Goal: Information Seeking & Learning: Find specific fact

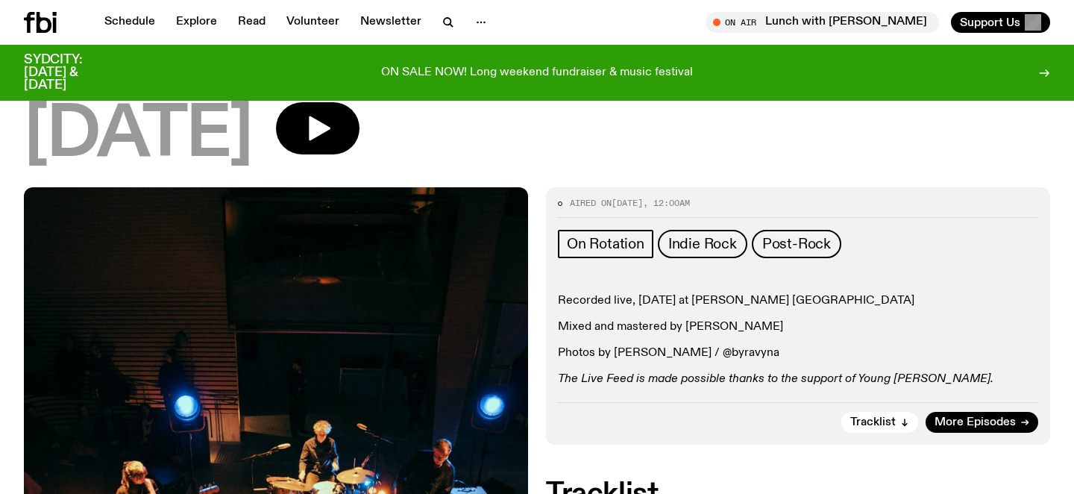
scroll to position [100, 0]
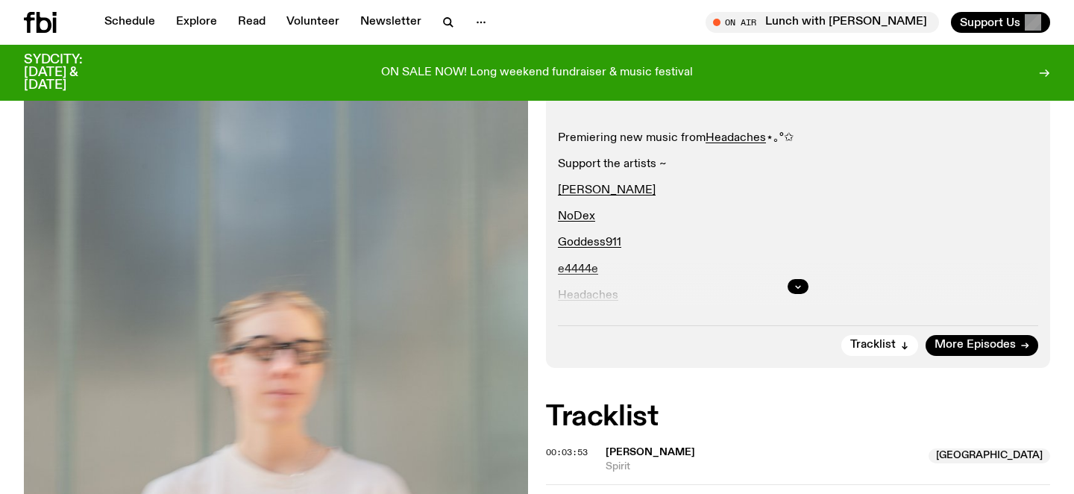
scroll to position [333, 0]
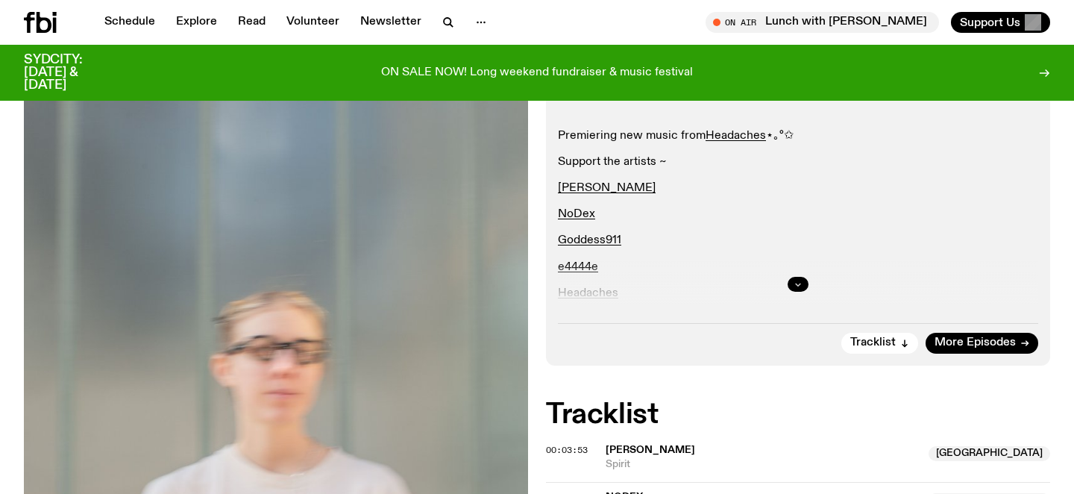
click at [795, 289] on button "button" at bounding box center [798, 284] width 21 height 15
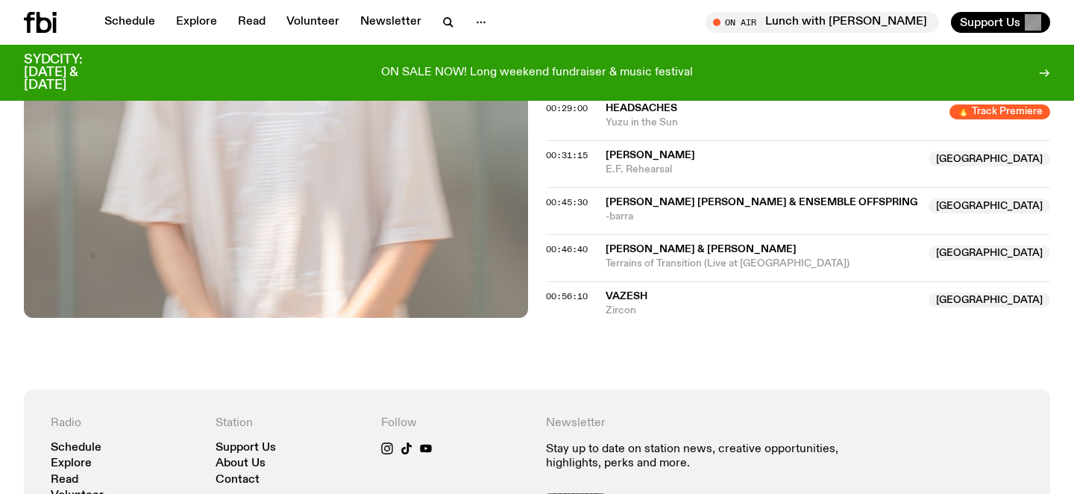
scroll to position [942, 0]
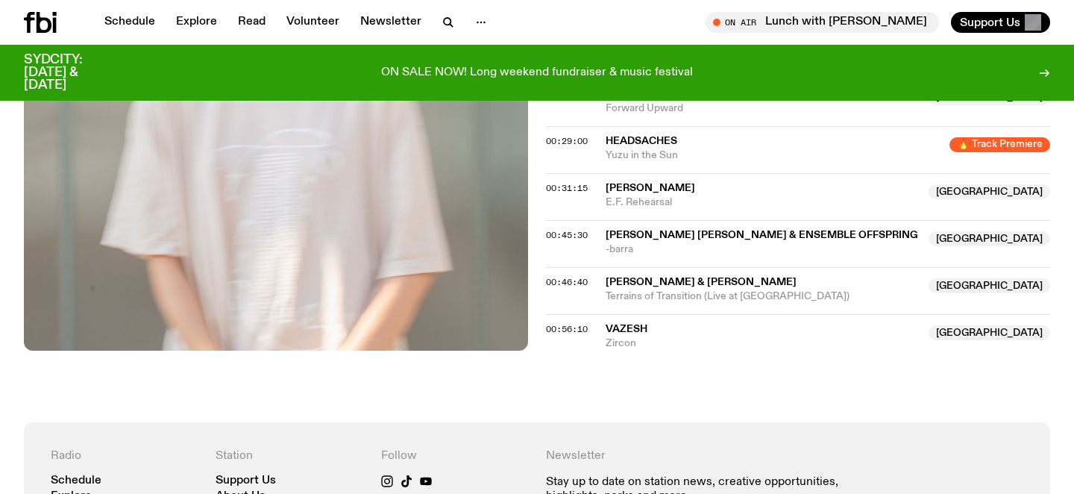
click at [709, 280] on span "[PERSON_NAME] & [PERSON_NAME]" at bounding box center [701, 282] width 191 height 10
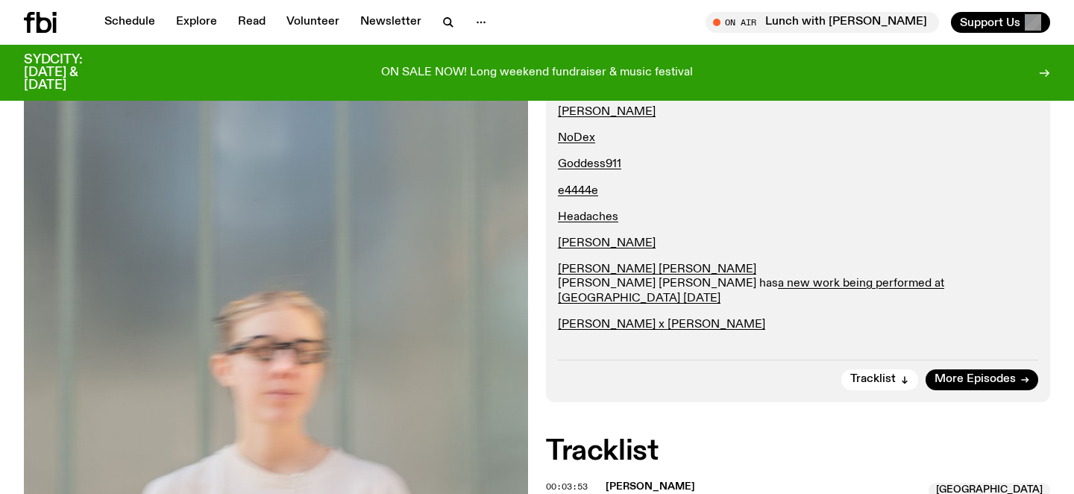
scroll to position [0, 0]
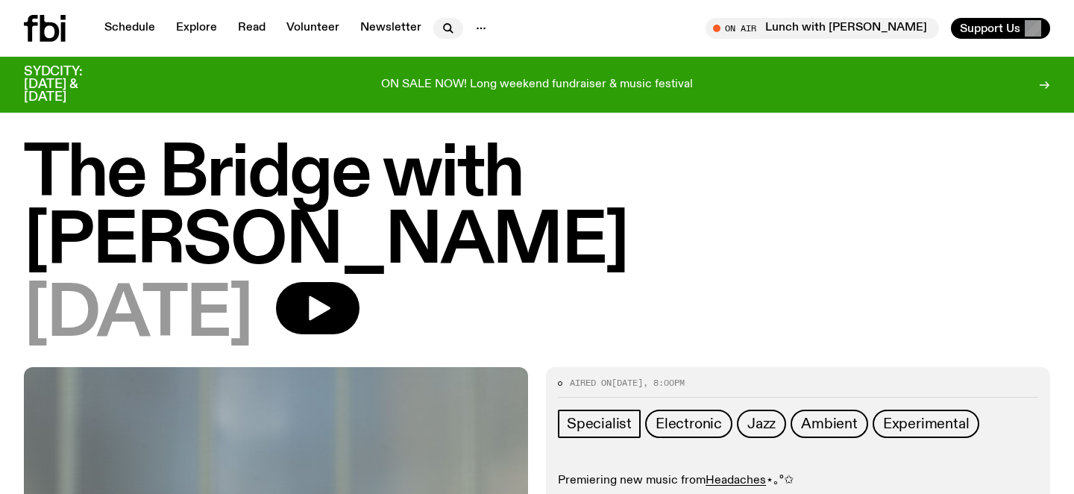
click at [449, 19] on icon "button" at bounding box center [448, 28] width 18 height 18
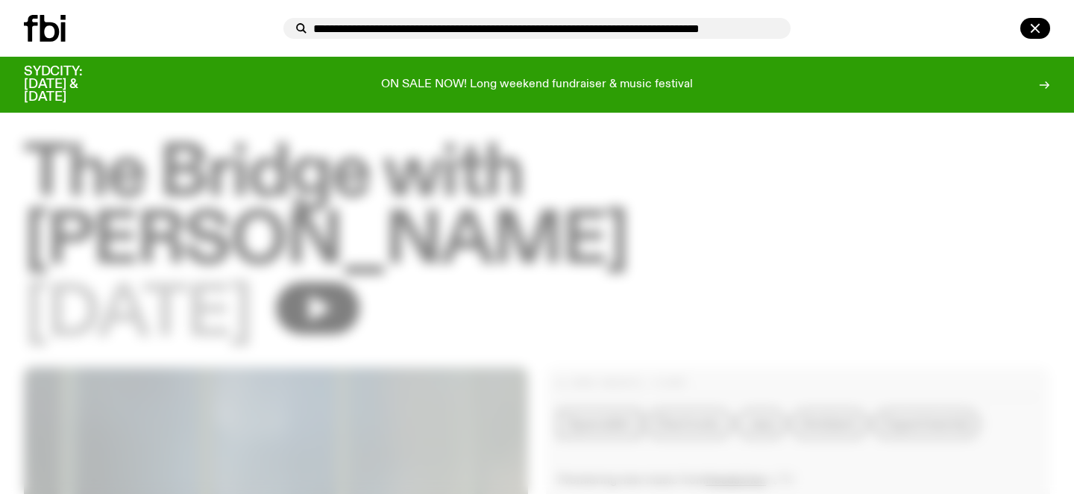
scroll to position [0, 4]
type input "**********"
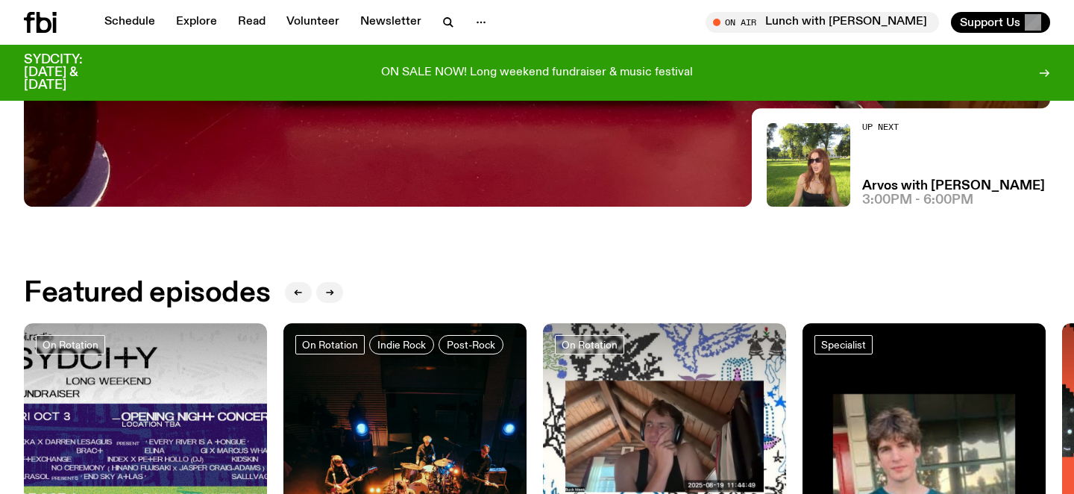
scroll to position [506, 0]
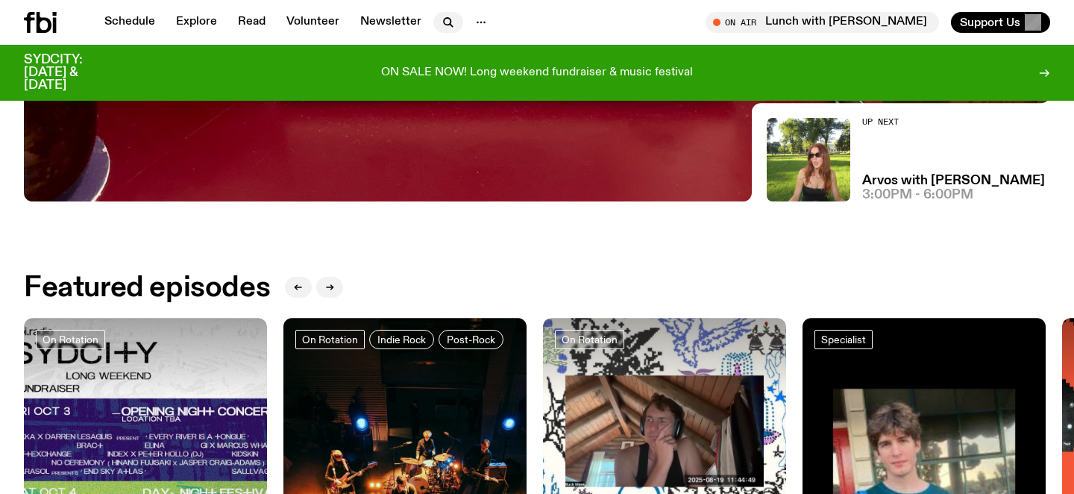
click at [451, 22] on icon "button" at bounding box center [448, 22] width 18 height 18
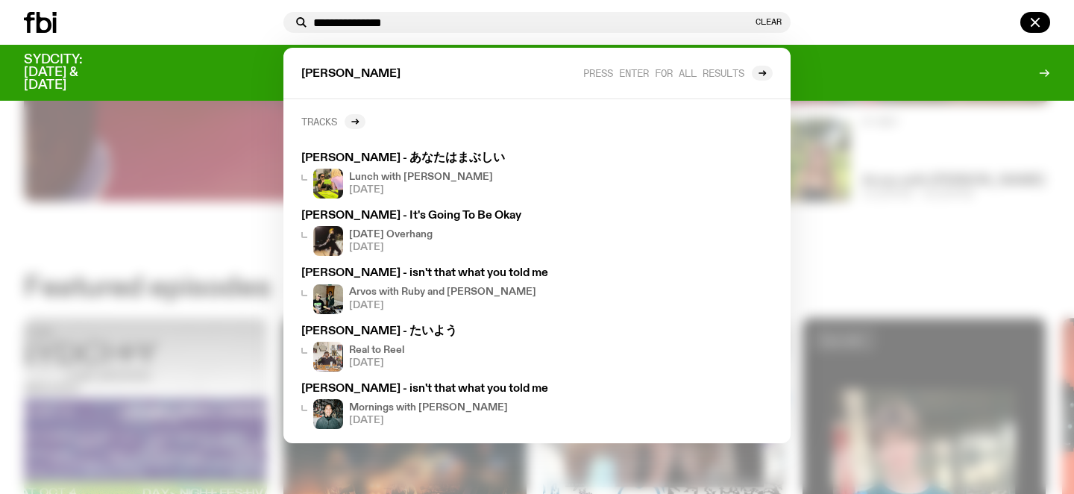
type input "**********"
click at [334, 120] on h2 "Tracks" at bounding box center [319, 121] width 36 height 11
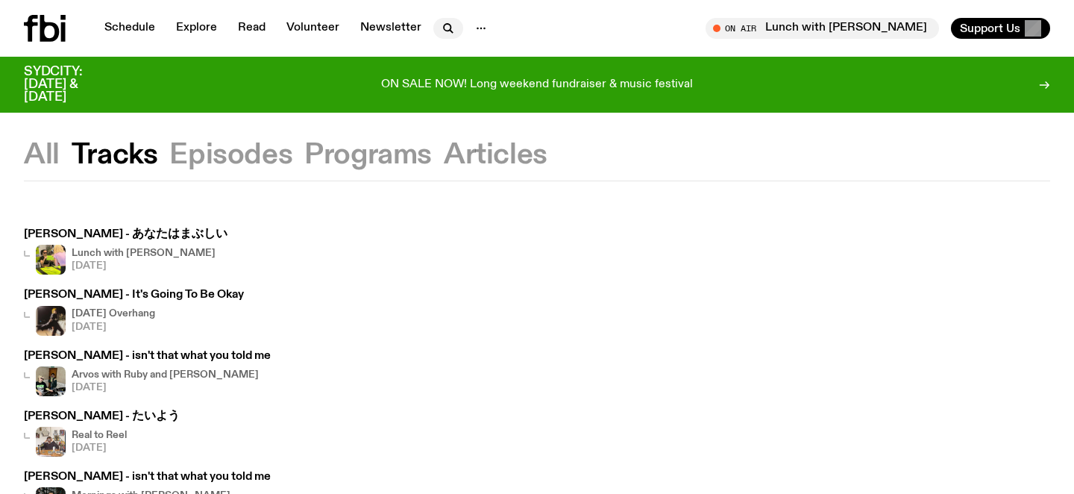
click at [434, 25] on button "button" at bounding box center [448, 28] width 30 height 21
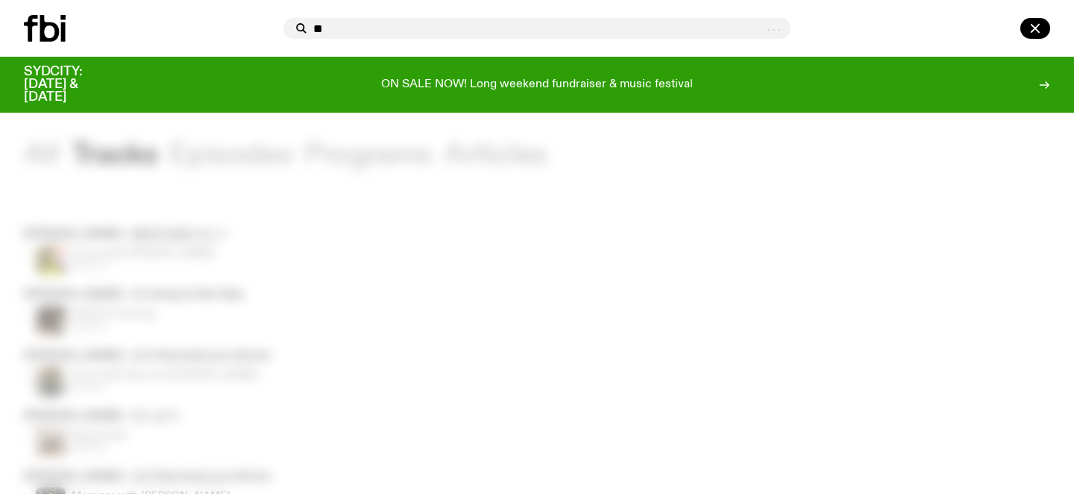
type input "*"
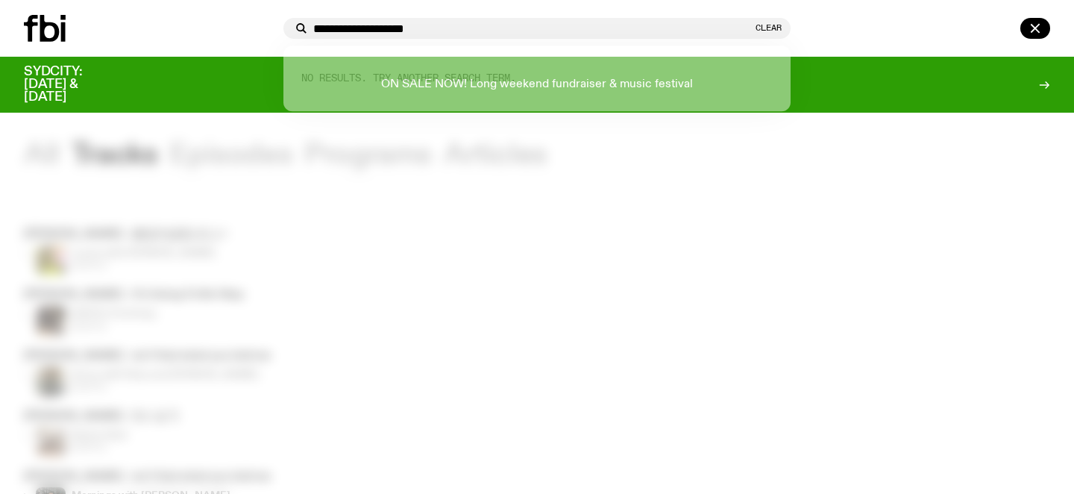
type input "**********"
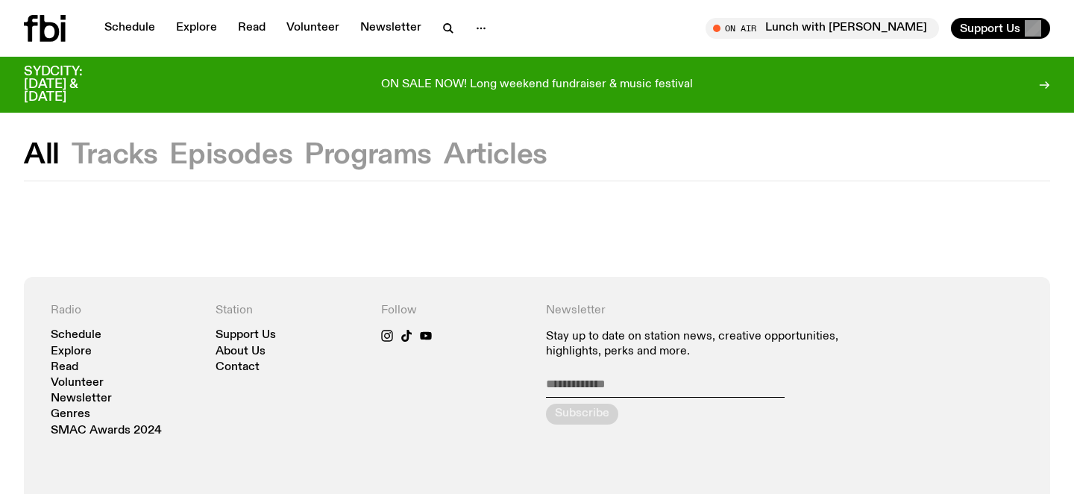
click at [130, 149] on button "Tracks" at bounding box center [115, 155] width 87 height 27
click at [192, 150] on button "Episodes" at bounding box center [230, 155] width 123 height 27
click at [110, 157] on button "Tracks" at bounding box center [115, 155] width 87 height 27
click at [444, 24] on icon "button" at bounding box center [447, 27] width 7 height 7
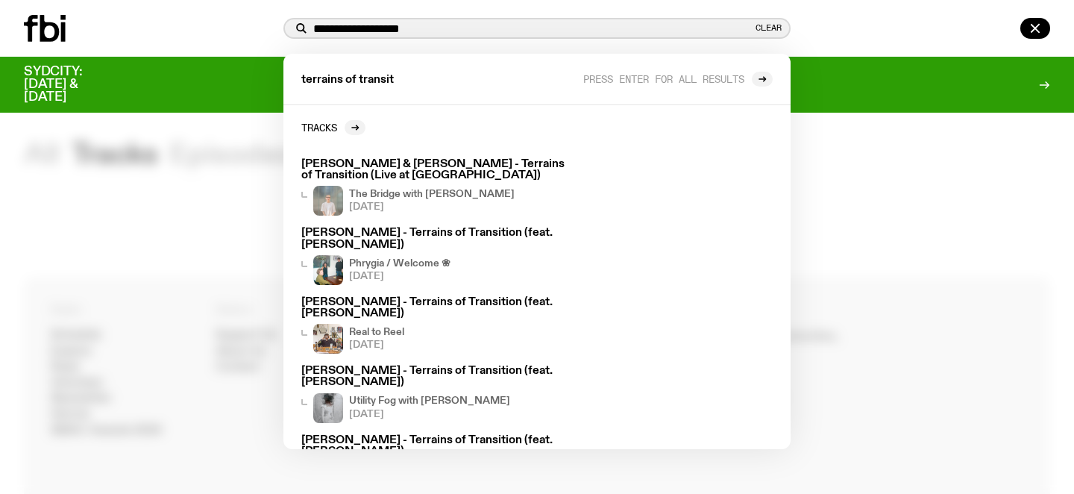
drag, startPoint x: 421, startPoint y: 31, endPoint x: 281, endPoint y: 31, distance: 140.3
click at [281, 31] on div "**********" at bounding box center [537, 28] width 519 height 21
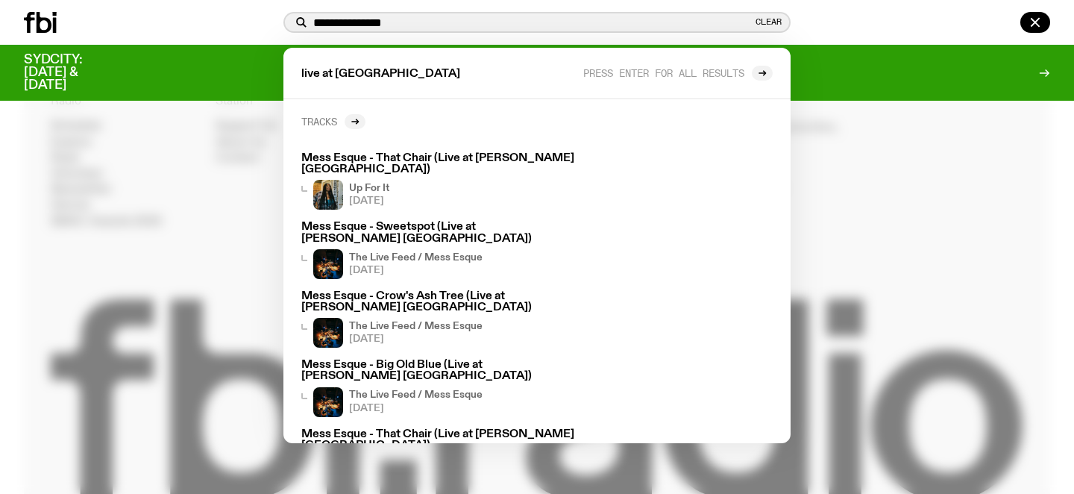
type input "**********"
click at [345, 128] on link "Tracks" at bounding box center [333, 121] width 64 height 15
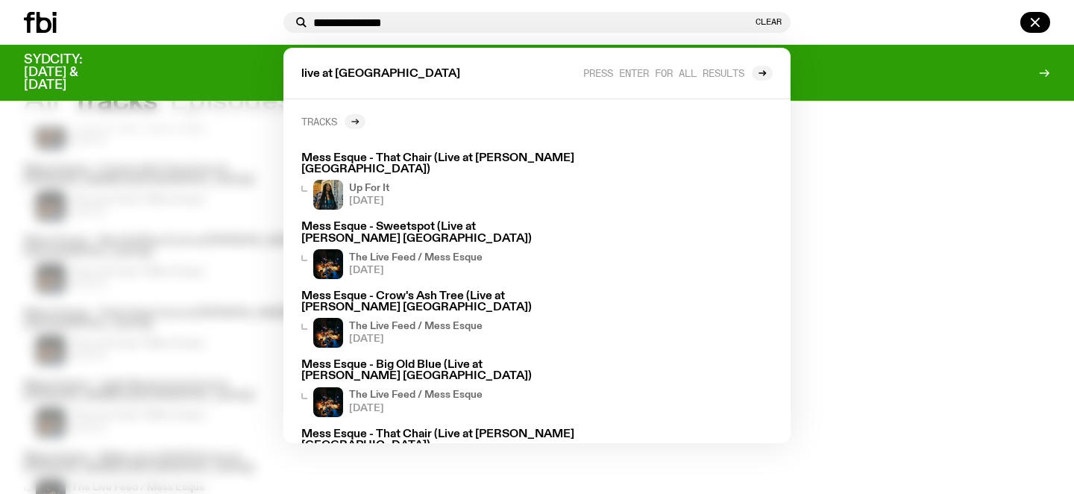
click at [346, 121] on div at bounding box center [355, 121] width 21 height 15
click at [363, 122] on div at bounding box center [355, 121] width 21 height 15
click at [709, 83] on div "live at phoenix Press enter for all results" at bounding box center [537, 73] width 507 height 51
click at [698, 73] on span "Press enter for all results" at bounding box center [663, 72] width 161 height 11
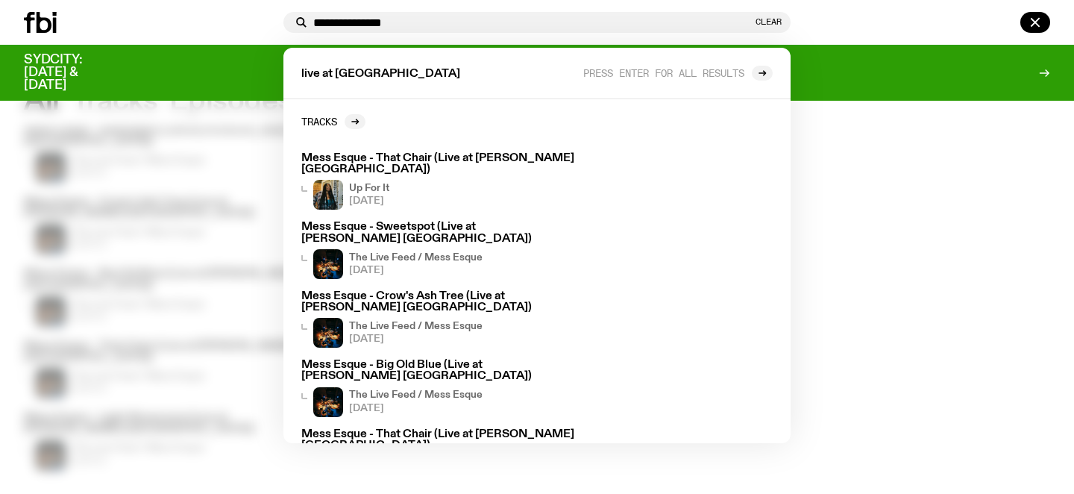
click at [894, 107] on div at bounding box center [537, 247] width 1074 height 494
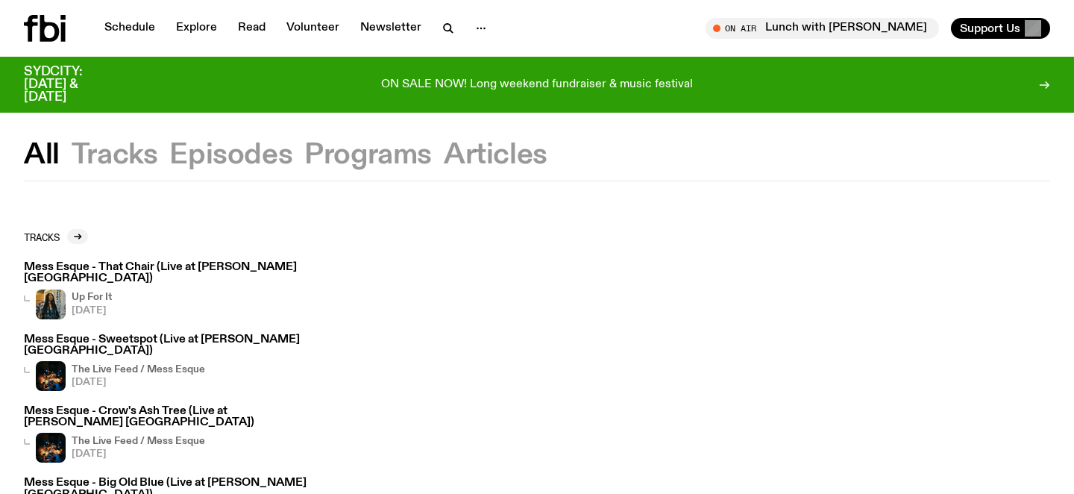
click at [128, 157] on button "Tracks" at bounding box center [115, 155] width 87 height 27
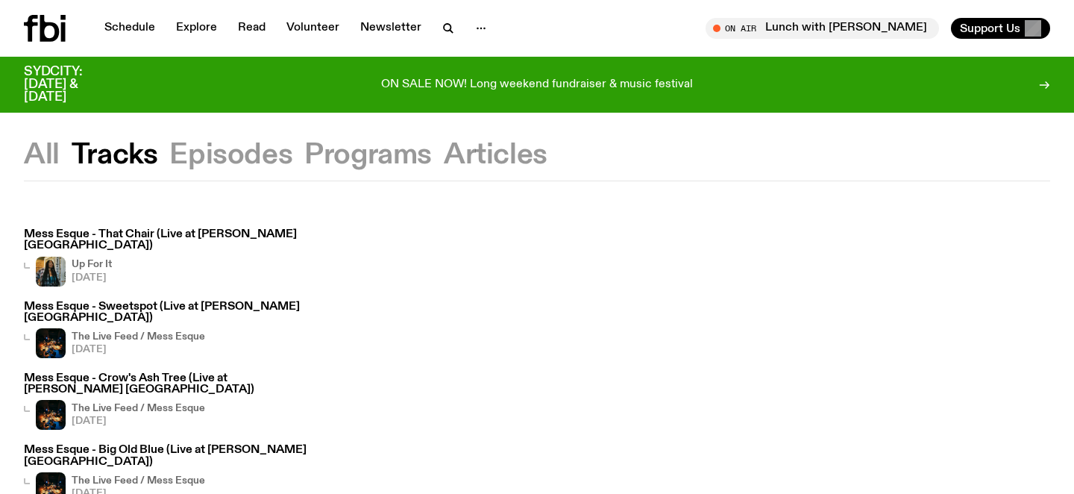
click at [213, 168] on button "Episodes" at bounding box center [230, 155] width 123 height 27
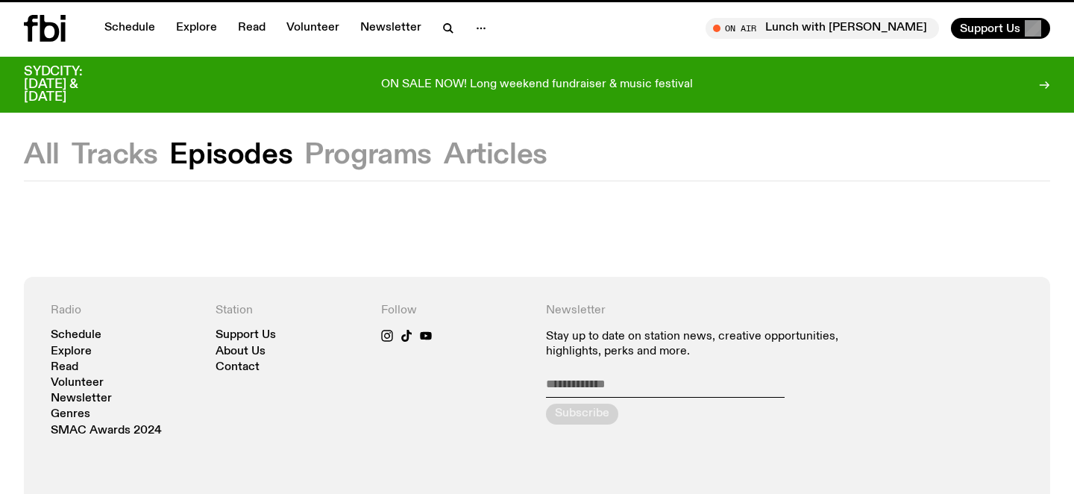
click at [137, 166] on button "Tracks" at bounding box center [115, 155] width 87 height 27
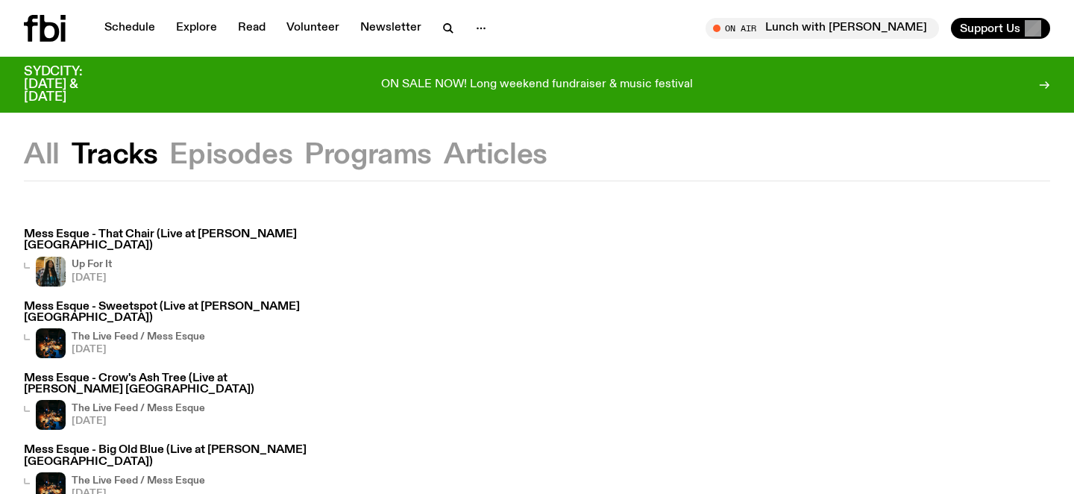
click at [210, 163] on button "Episodes" at bounding box center [230, 155] width 123 height 27
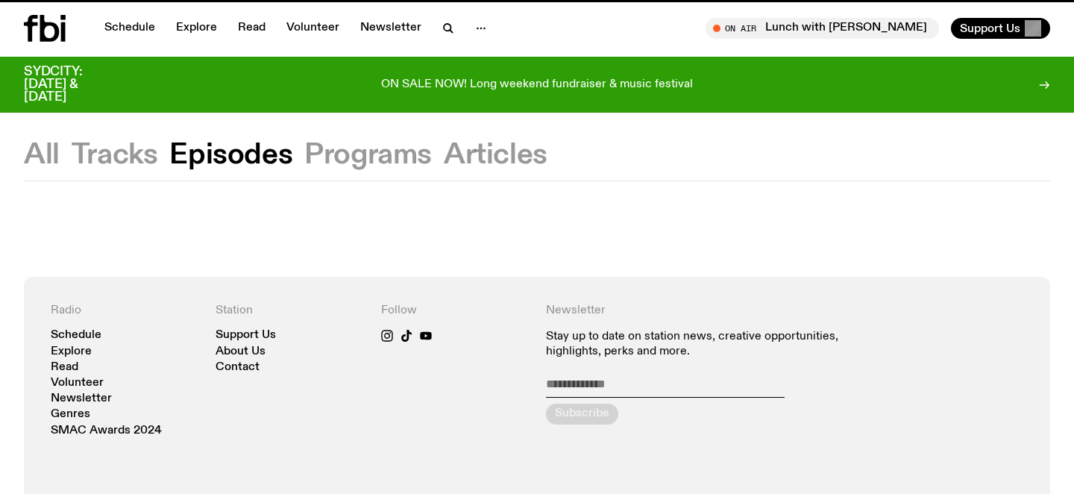
click at [343, 157] on button "Programs" at bounding box center [368, 155] width 128 height 27
click at [466, 166] on button "Articles" at bounding box center [496, 155] width 104 height 27
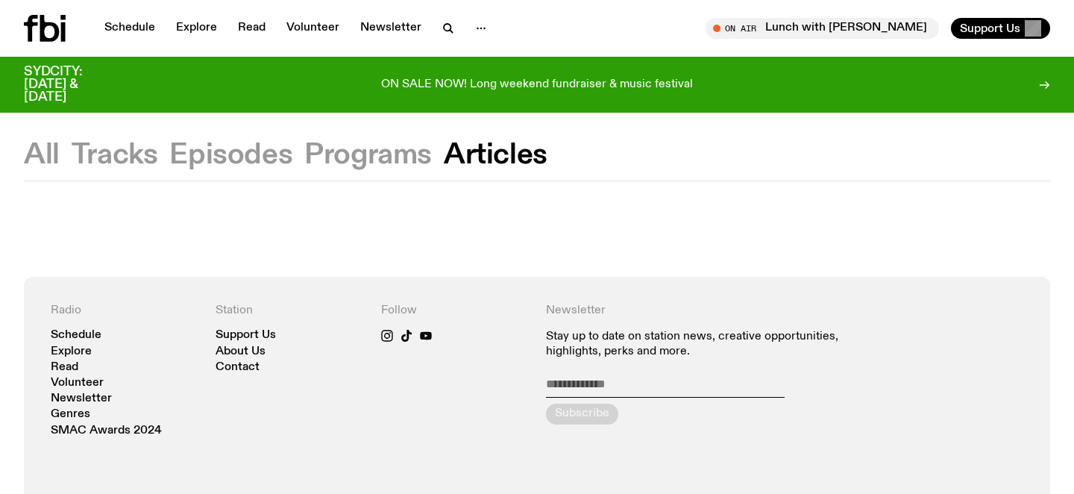
click at [97, 166] on button "Tracks" at bounding box center [115, 155] width 87 height 27
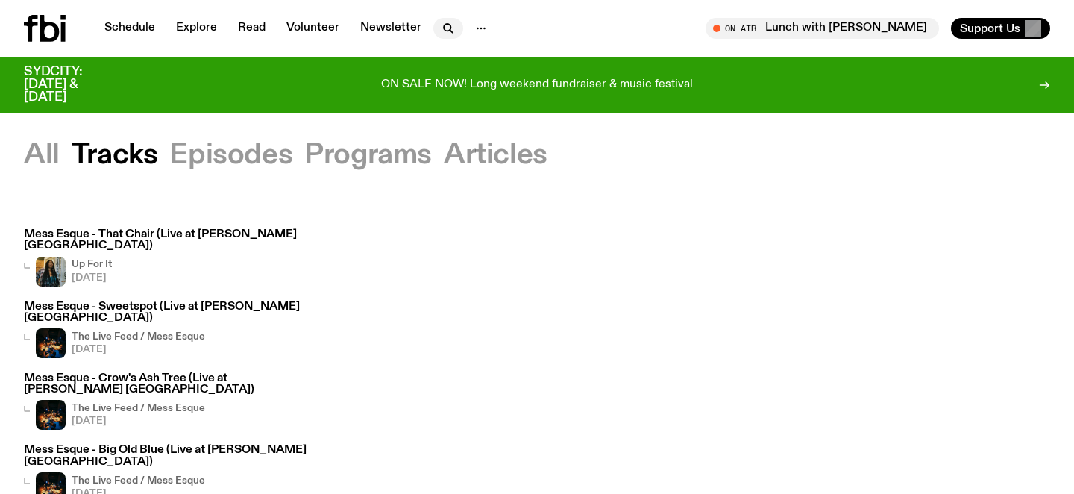
click at [450, 33] on icon "button" at bounding box center [448, 28] width 18 height 18
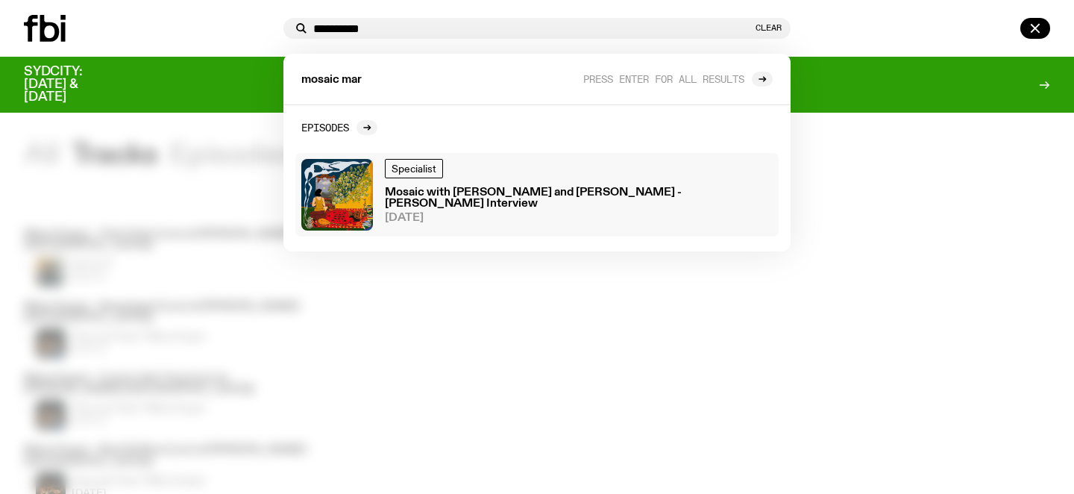
type input "**********"
click at [476, 187] on h3 "Mosaic with [PERSON_NAME] and [PERSON_NAME] - [PERSON_NAME] Interview" at bounding box center [579, 198] width 388 height 22
